Goal: Task Accomplishment & Management: Manage account settings

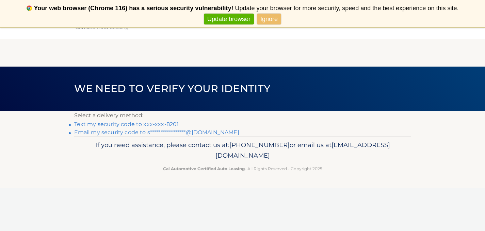
click at [156, 124] on link "Text my security code to xxx-xxx-8201" at bounding box center [126, 124] width 105 height 6
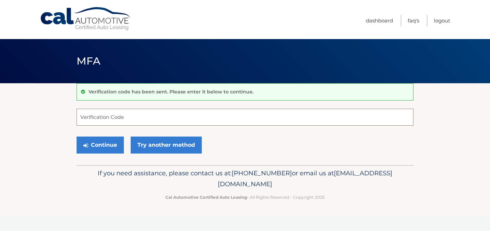
click at [153, 121] on input "Verification Code" at bounding box center [245, 117] width 337 height 17
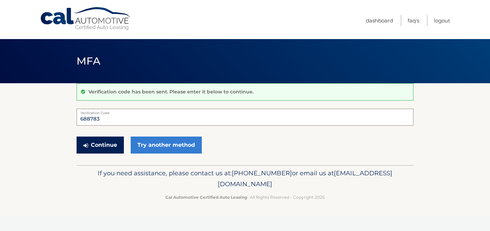
type input "688783"
click at [113, 142] on button "Continue" at bounding box center [100, 145] width 47 height 17
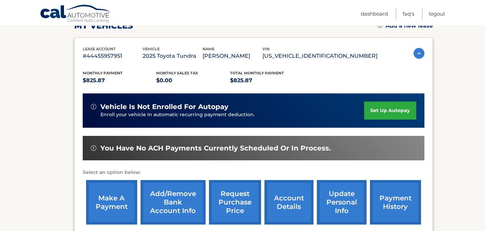
scroll to position [105, 0]
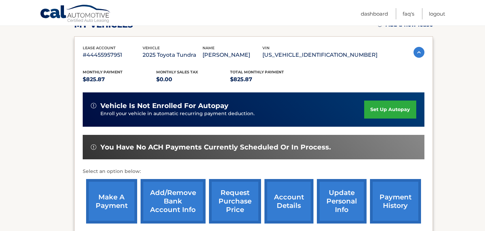
click at [103, 199] on link "make a payment" at bounding box center [111, 201] width 51 height 45
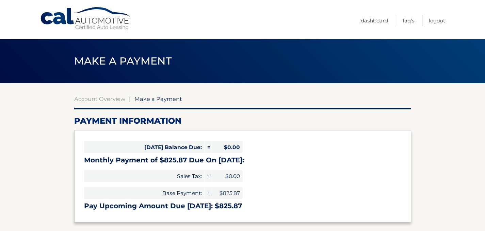
select select "YWRlMDAwZDQtMTZkOC00OWE3LWJmNmYtMTk3NjE3MjIxYzFh"
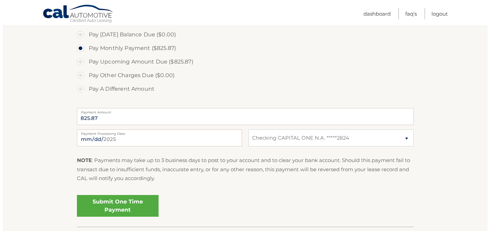
scroll to position [215, 0]
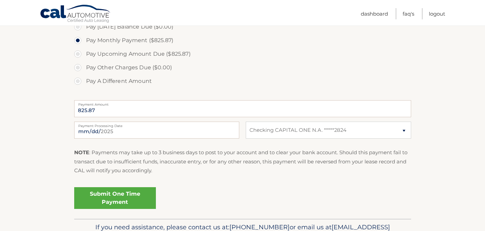
click at [109, 193] on link "Submit One Time Payment" at bounding box center [115, 199] width 82 height 22
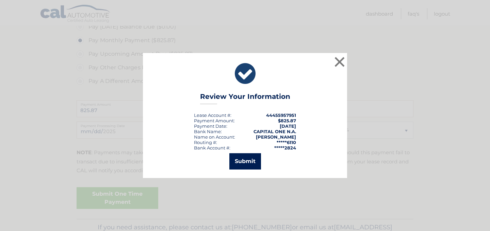
click at [238, 162] on button "Submit" at bounding box center [245, 162] width 32 height 16
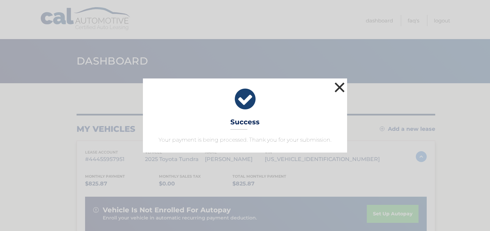
click at [338, 92] on button "×" at bounding box center [340, 88] width 14 height 14
